Goal: Task Accomplishment & Management: Manage account settings

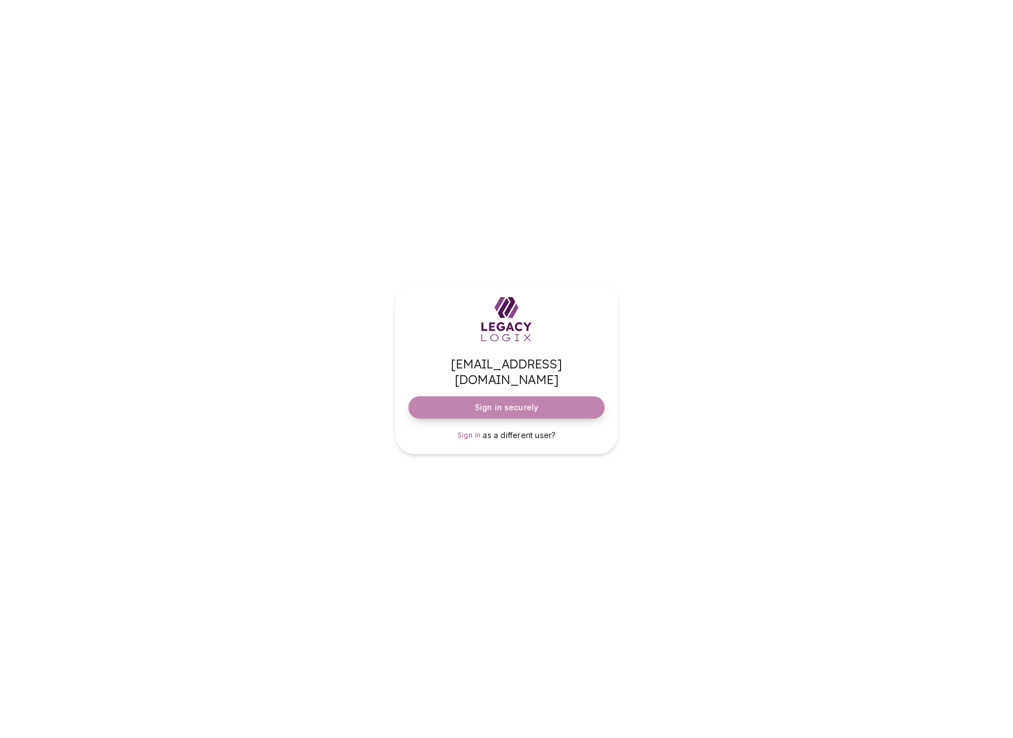
click at [514, 402] on span "Sign in securely" at bounding box center [507, 407] width 64 height 11
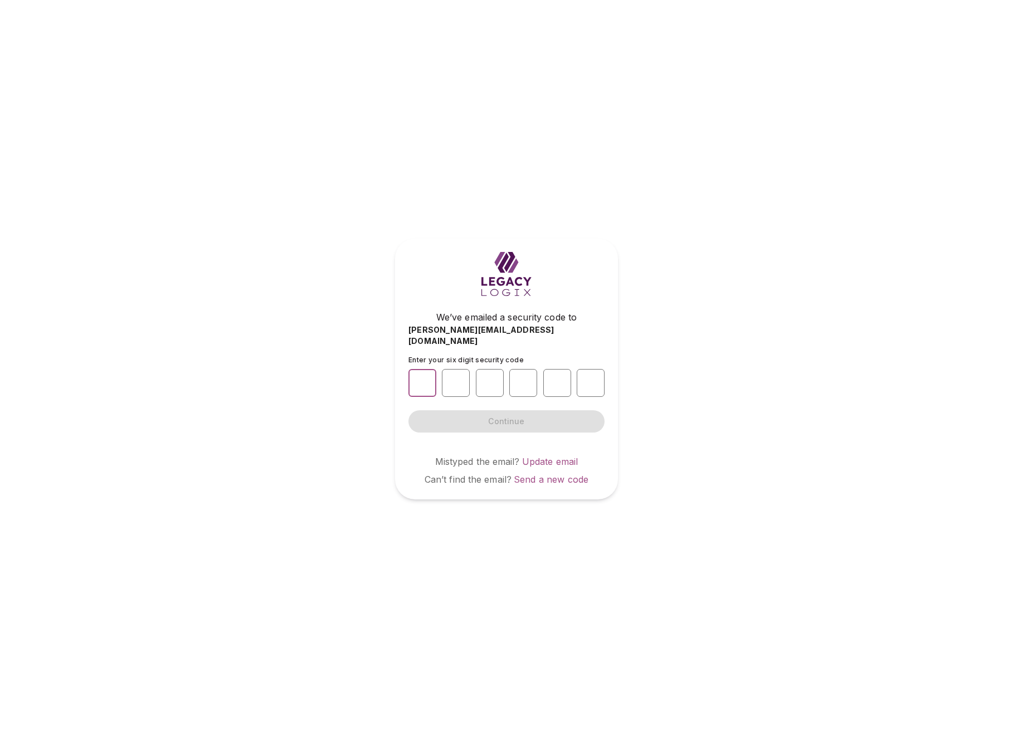
click at [426, 375] on input "number" at bounding box center [423, 383] width 28 height 28
type input "*"
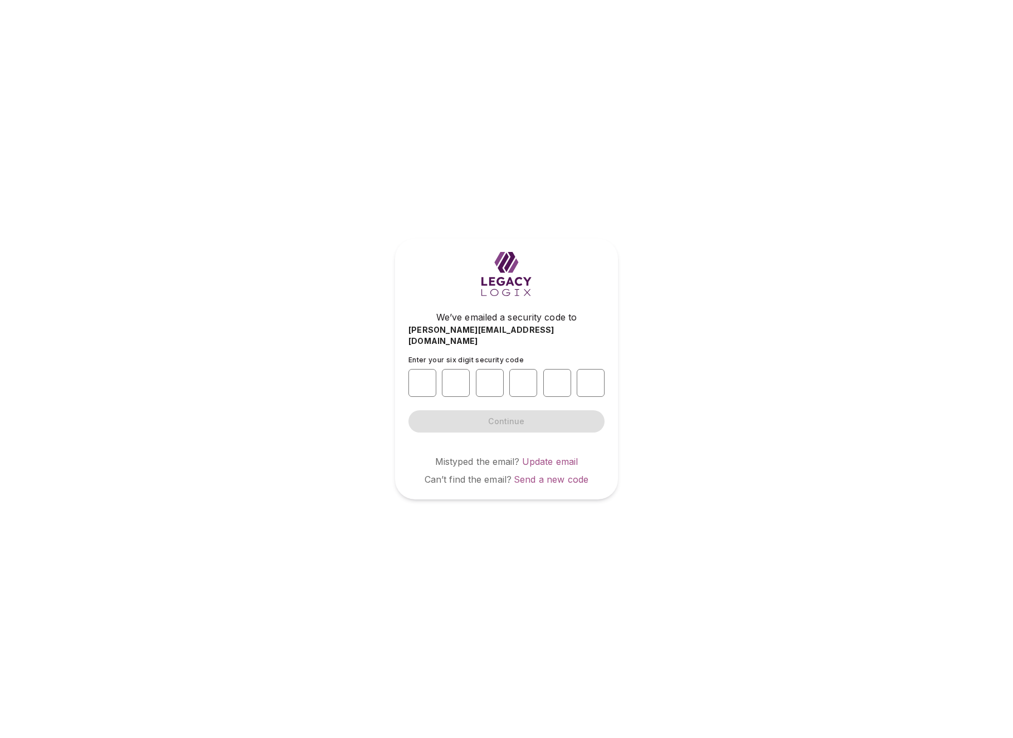
type input "*"
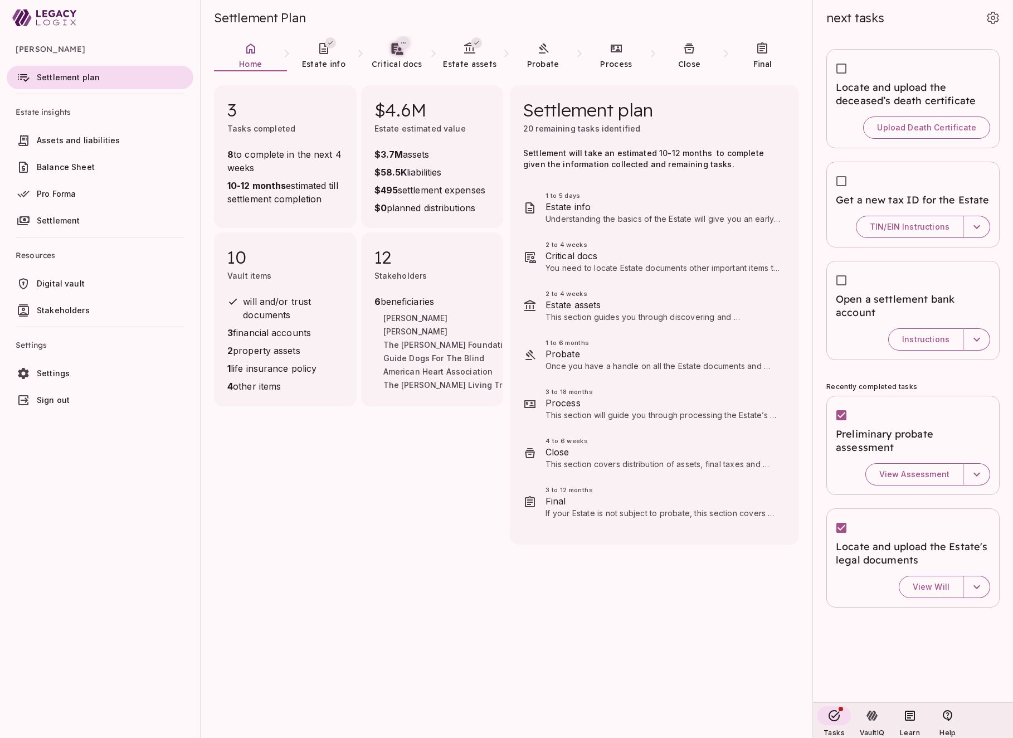
click at [698, 95] on div "Settlement plan 20 remaining tasks identified Settlement will take an estimated…" at bounding box center [654, 314] width 289 height 459
click at [324, 62] on span "Estate info" at bounding box center [323, 64] width 43 height 10
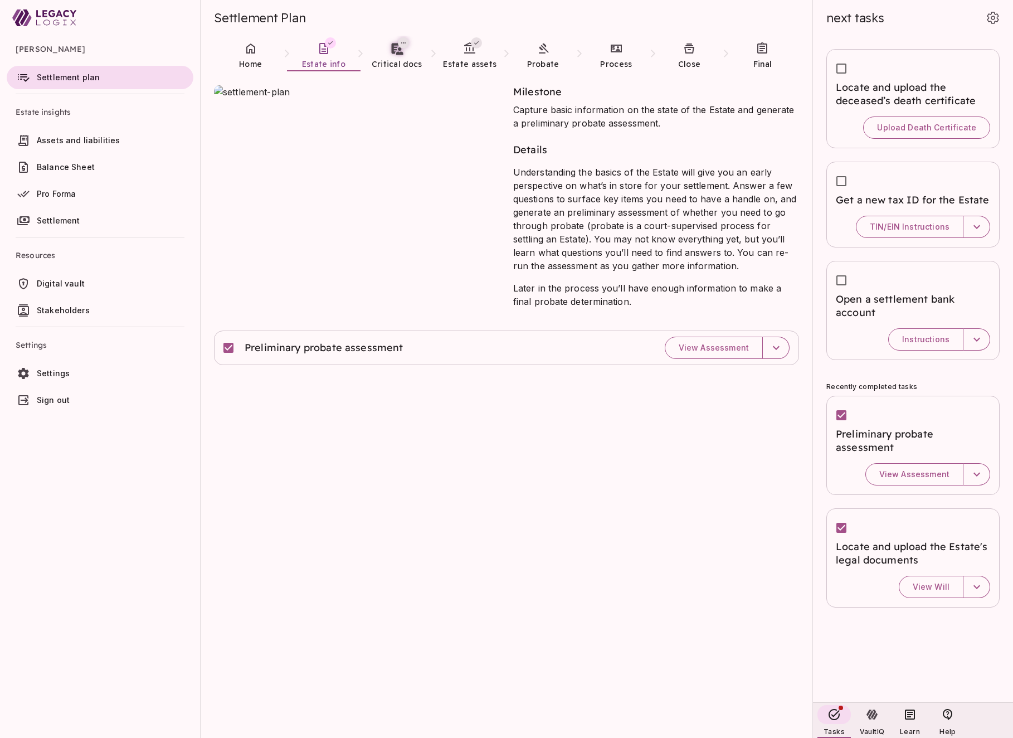
click at [558, 418] on div "Milestone Capture basic information on the state of the Estate and generate a p…" at bounding box center [507, 405] width 612 height 667
click at [249, 59] on span "Home" at bounding box center [250, 64] width 23 height 11
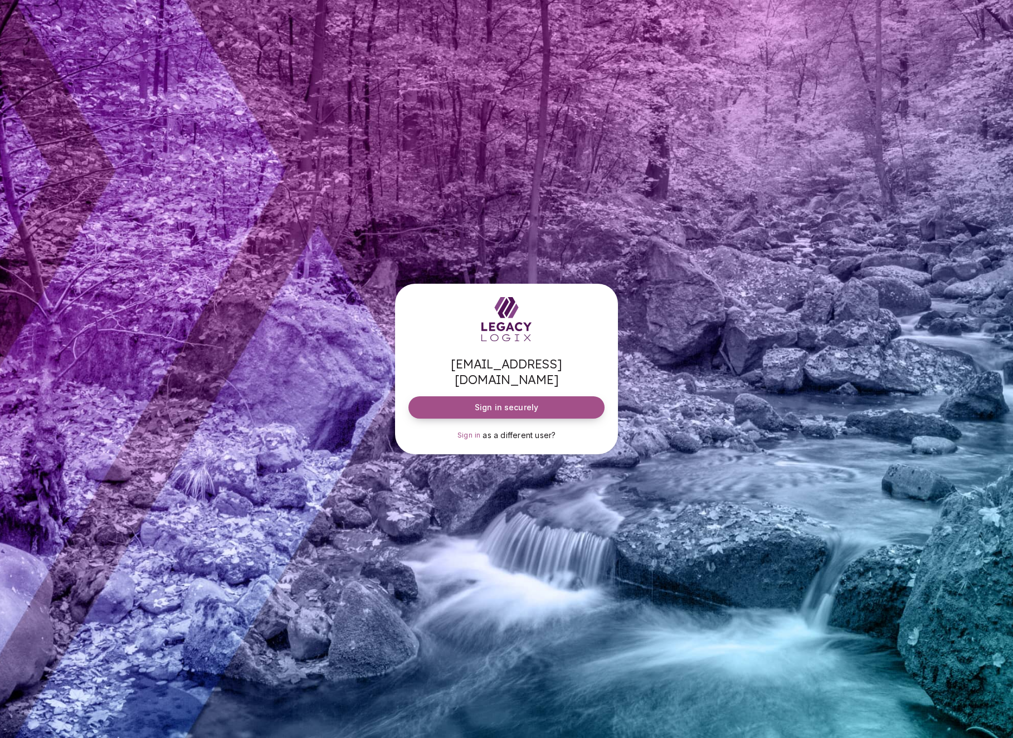
click at [506, 402] on span "Sign in securely" at bounding box center [507, 407] width 64 height 11
